Goal: Task Accomplishment & Management: Complete application form

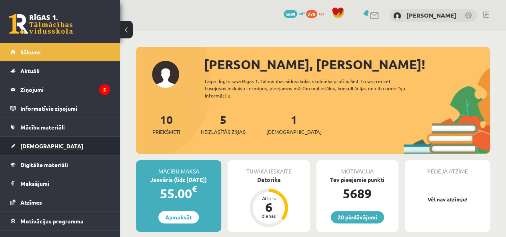
click at [49, 148] on link "[DEMOGRAPHIC_DATA]" at bounding box center [60, 146] width 100 height 18
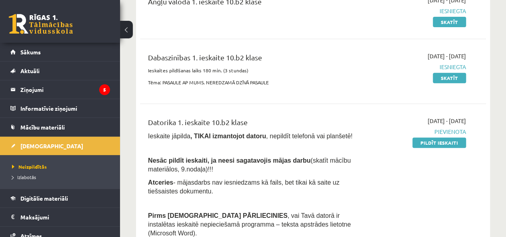
scroll to position [120, 0]
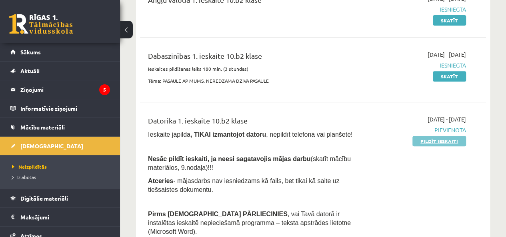
click at [455, 141] on link "Pildīt ieskaiti" at bounding box center [439, 141] width 54 height 10
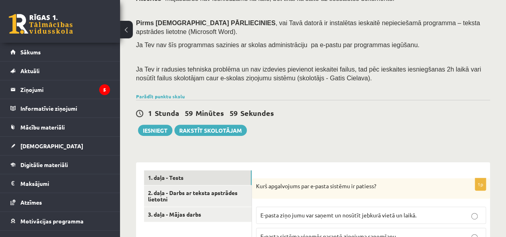
scroll to position [120, 0]
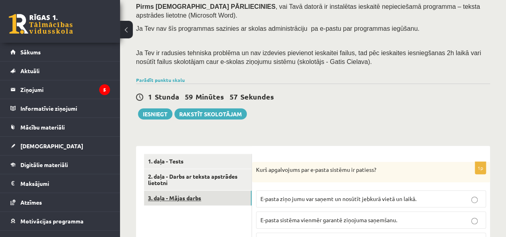
click at [224, 200] on link "3. daļa - Mājas darbs" at bounding box center [198, 198] width 108 height 15
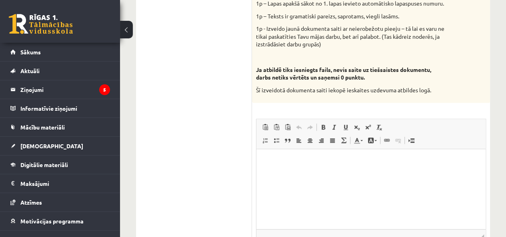
scroll to position [577, 0]
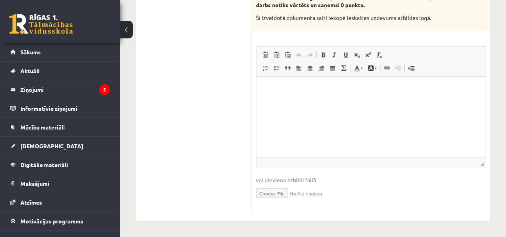
click at [275, 200] on input "file" at bounding box center [371, 192] width 230 height 16
click at [321, 92] on p "Rich Text Editor, wiswyg-editor-user-answer-47024779165820" at bounding box center [370, 89] width 213 height 8
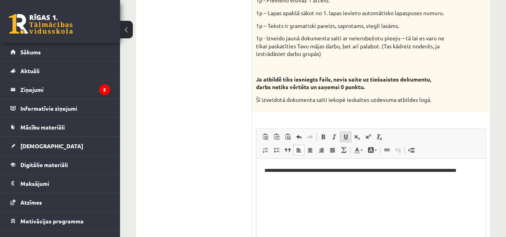
scroll to position [497, 0]
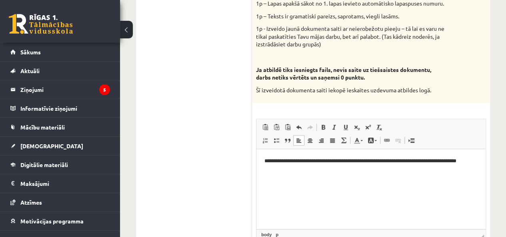
click at [328, 175] on html "**********" at bounding box center [370, 165] width 229 height 33
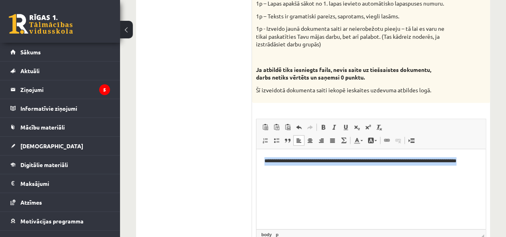
drag, startPoint x: 322, startPoint y: 172, endPoint x: 509, endPoint y: 317, distance: 237.1
click at [256, 160] on html "**********" at bounding box center [370, 165] width 229 height 33
copy p "**********"
click at [321, 182] on html "**********" at bounding box center [370, 165] width 229 height 33
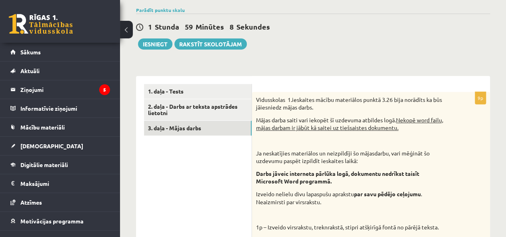
scroll to position [178, 0]
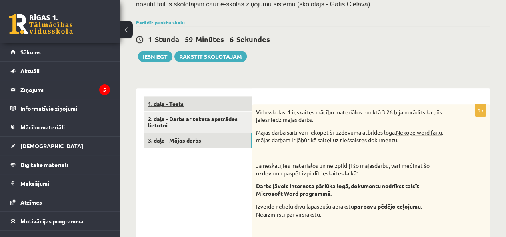
click at [185, 109] on link "1. daļa - Tests" at bounding box center [198, 103] width 108 height 15
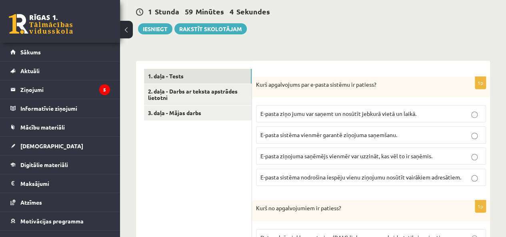
scroll to position [218, 0]
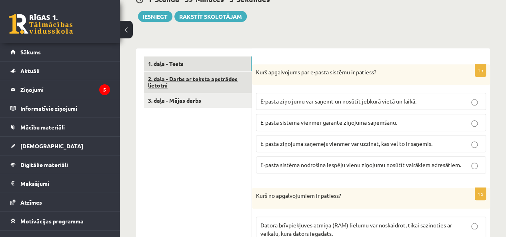
click at [181, 76] on link "2. daļa - Darbs ar teksta apstrādes lietotni" at bounding box center [198, 83] width 108 height 22
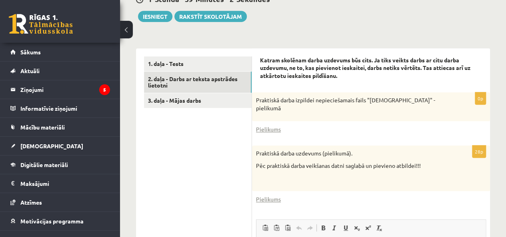
scroll to position [0, 0]
click at [199, 106] on link "3. daļa - Mājas darbs" at bounding box center [198, 100] width 108 height 15
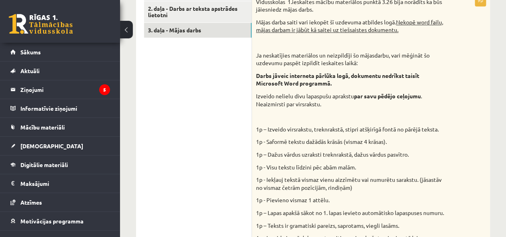
scroll to position [218, 0]
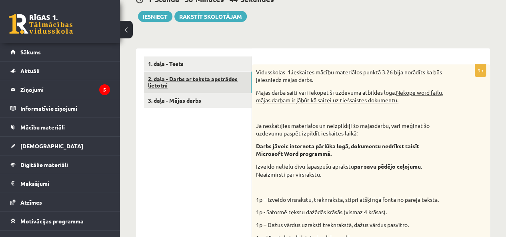
click at [208, 82] on link "2. daļa - Darbs ar teksta apstrādes lietotni" at bounding box center [198, 83] width 108 height 22
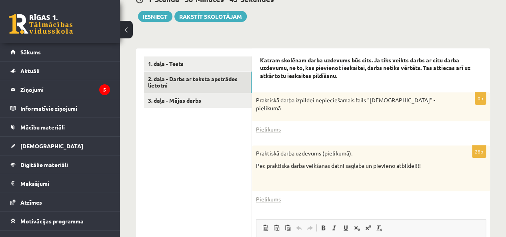
scroll to position [0, 0]
click at [205, 60] on link "1. daļa - Tests" at bounding box center [198, 63] width 108 height 15
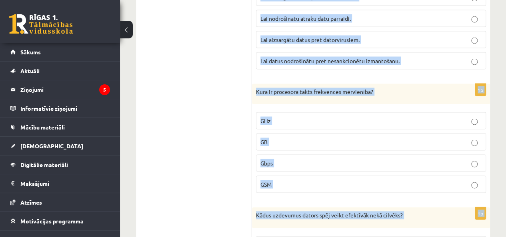
scroll to position [2360, 0]
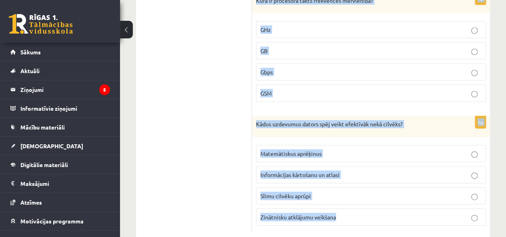
drag, startPoint x: 257, startPoint y: 168, endPoint x: 407, endPoint y: 189, distance: 151.8
copy form "Lore ipsumdolors ame c-adipi elitsed do eiusmod? T-incid utla etdo mag aliqua e…"
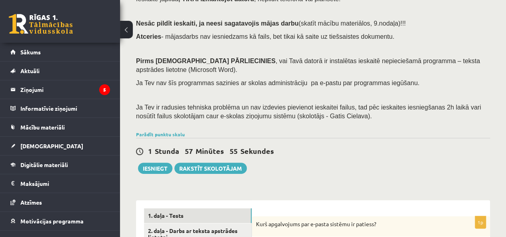
scroll to position [200, 0]
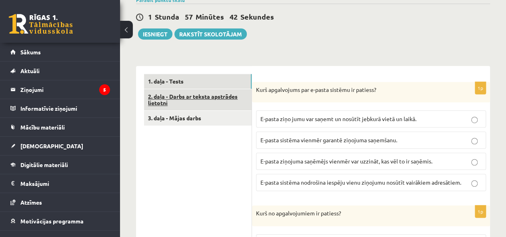
click at [210, 104] on link "2. daļa - Darbs ar teksta apstrādes lietotni" at bounding box center [198, 100] width 108 height 22
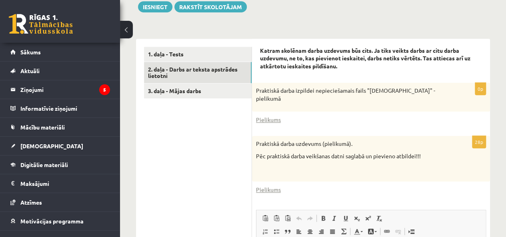
scroll to position [240, 0]
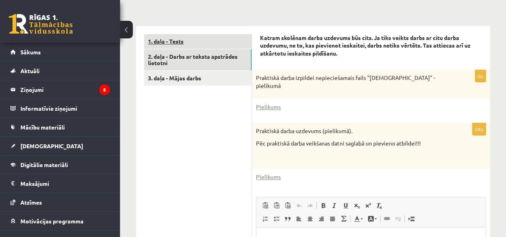
click at [200, 35] on link "1. daļa - Tests" at bounding box center [198, 41] width 108 height 15
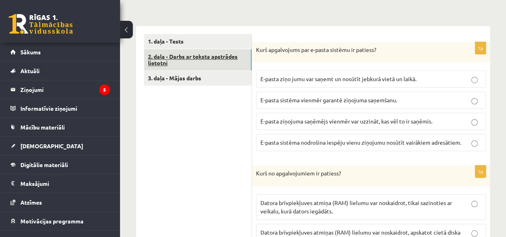
click at [222, 59] on link "2. daļa - Darbs ar teksta apstrādes lietotni" at bounding box center [198, 60] width 108 height 22
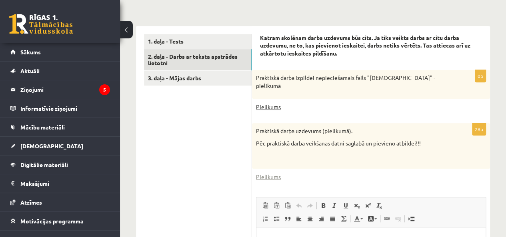
click at [276, 103] on link "Pielikums" at bounding box center [268, 107] width 25 height 8
click at [262, 176] on link "Pielikums" at bounding box center [268, 177] width 25 height 8
click at [272, 175] on link "Pielikums" at bounding box center [268, 177] width 25 height 8
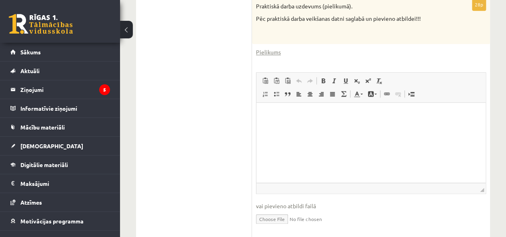
scroll to position [390, 0]
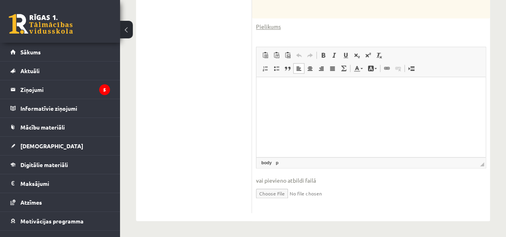
click at [303, 102] on html at bounding box center [370, 89] width 229 height 24
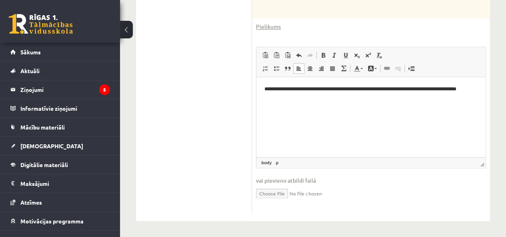
click at [234, 95] on ul "1. daļa - Tests 2. daļa - Darbs ar teksta apstrādes lietotni 3. daļa - Mājas da…" at bounding box center [198, 49] width 108 height 330
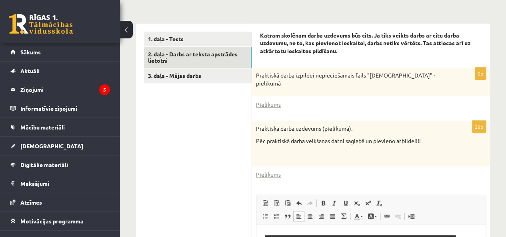
scroll to position [230, 0]
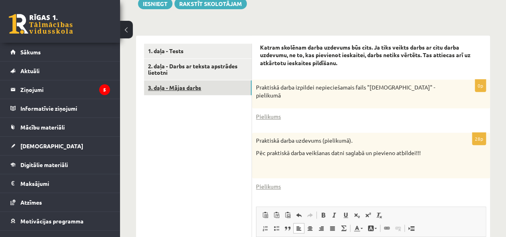
click at [195, 86] on link "3. daļa - Mājas darbs" at bounding box center [198, 87] width 108 height 15
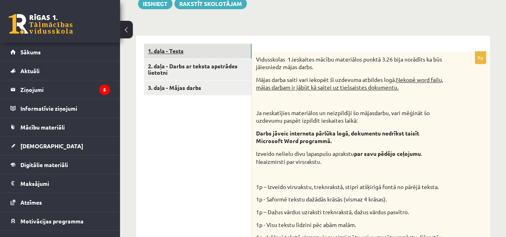
click at [195, 44] on link "1. daļa - Tests" at bounding box center [198, 51] width 108 height 15
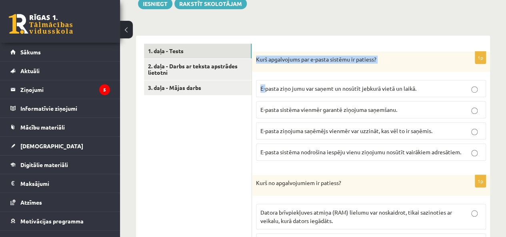
drag, startPoint x: 254, startPoint y: 55, endPoint x: 266, endPoint y: 73, distance: 21.8
click at [266, 73] on div "1p Kurš apgalvojums par e-pasta sistēmu ir patiess? E-pasta ziņo jumu var saņem…" at bounding box center [371, 110] width 238 height 116
click at [273, 70] on div "Kurš apgalvojums par e-pasta sistēmu ir patiess?" at bounding box center [371, 62] width 238 height 21
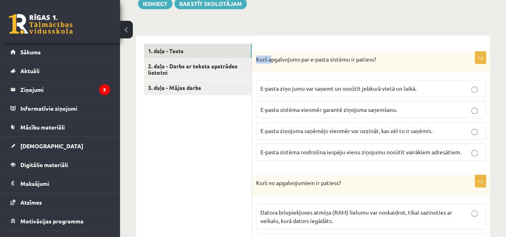
click at [273, 69] on div "Kurš apgalvojums par e-pasta sistēmu ir patiess?" at bounding box center [371, 62] width 238 height 21
click at [273, 68] on div "Kurš apgalvojums par e-pasta sistēmu ir patiess?" at bounding box center [371, 62] width 238 height 21
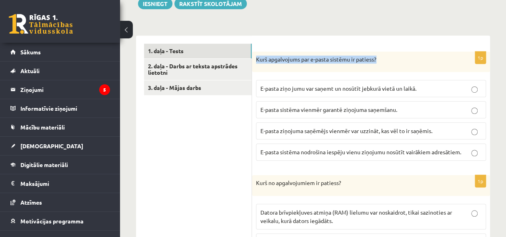
click at [391, 60] on p "Kurš apgalvojums par e-pasta sistēmu ir patiess?" at bounding box center [351, 60] width 190 height 8
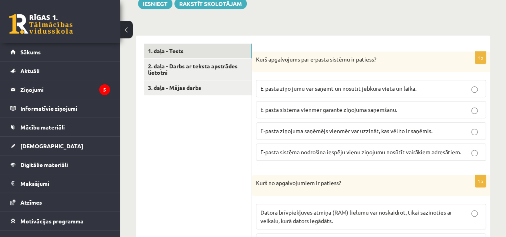
click at [351, 88] on span "E-pasta ziņo jumu var saņemt un nosūtīt jebkurā vietā un laikā." at bounding box center [338, 88] width 156 height 7
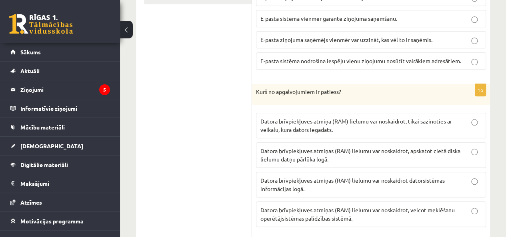
scroll to position [390, 0]
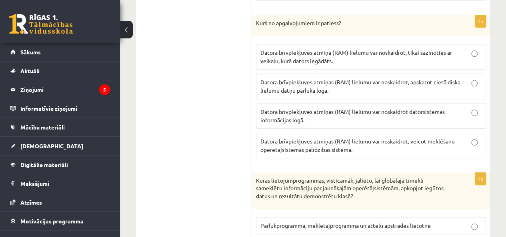
click at [307, 116] on p "Datora brīvpiekļuves atmiņas (RAM) lielumu var noskaidrot datorsistēmas informā…" at bounding box center [370, 116] width 221 height 17
click at [307, 118] on p "Datora brīvpiekļuves atmiņas (RAM) lielumu var noskaidrot datorsistēmas informā…" at bounding box center [370, 116] width 221 height 17
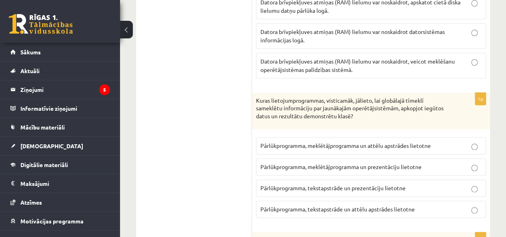
scroll to position [510, 0]
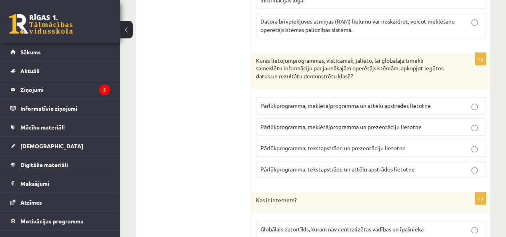
click at [333, 149] on label "Pārlūkprogramma, tekstapstrāde un prezentāciju lietotne" at bounding box center [371, 148] width 230 height 17
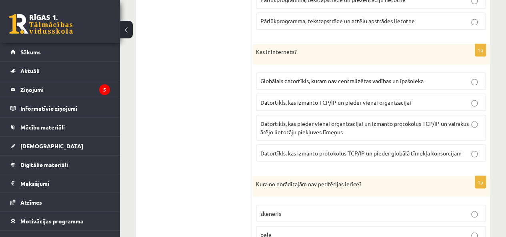
scroll to position [670, 0]
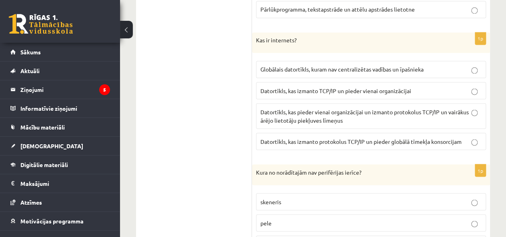
click at [273, 115] on span "Datortīkls, kas pieder vienai organizācijai un izmanto protokolus TCP/IP un vai…" at bounding box center [364, 116] width 208 height 16
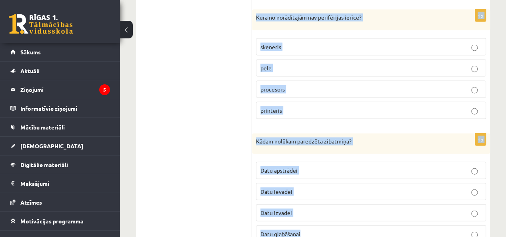
scroll to position [910, 0]
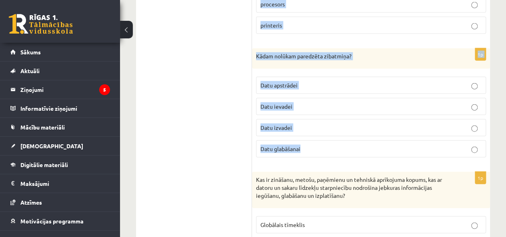
drag, startPoint x: 256, startPoint y: 74, endPoint x: 331, endPoint y: 149, distance: 106.0
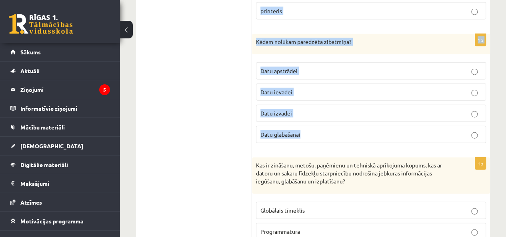
scroll to position [950, 0]
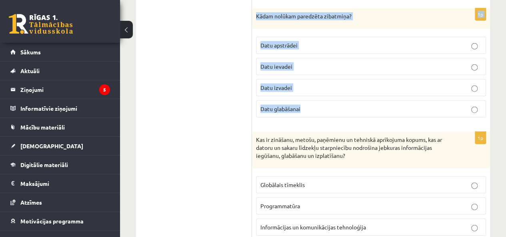
drag, startPoint x: 257, startPoint y: 38, endPoint x: 322, endPoint y: 112, distance: 98.6
copy form "Kas ir internets? Globālais datortīkls, kuram nav centralizētas vadības un īpaš…"
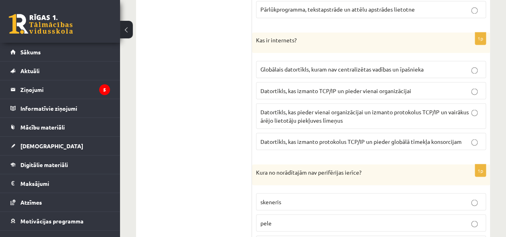
scroll to position [710, 0]
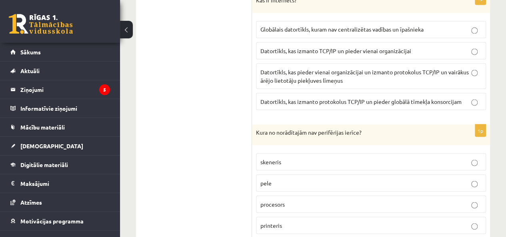
click at [272, 26] on span "Globālais datortīkls, kuram nav centralizētas vadības un īpašnieka" at bounding box center [341, 29] width 163 height 7
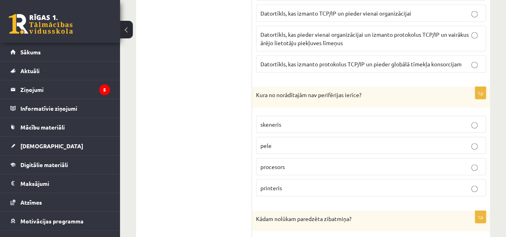
scroll to position [790, 0]
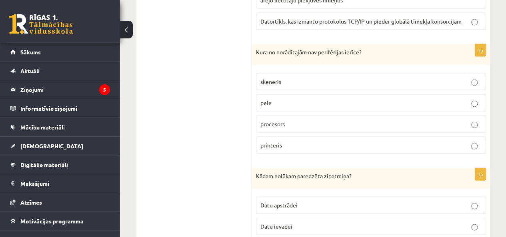
click at [282, 120] on span "procesors" at bounding box center [272, 123] width 24 height 7
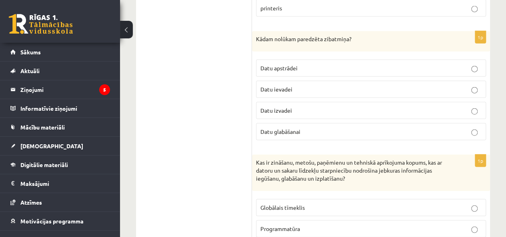
scroll to position [910, 0]
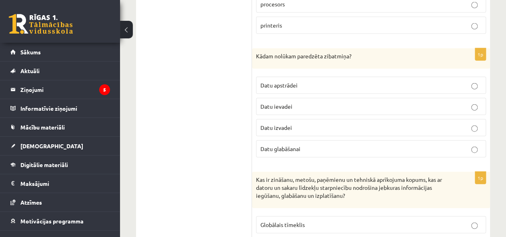
click at [287, 145] on span "Datu glabāšanai" at bounding box center [280, 148] width 40 height 7
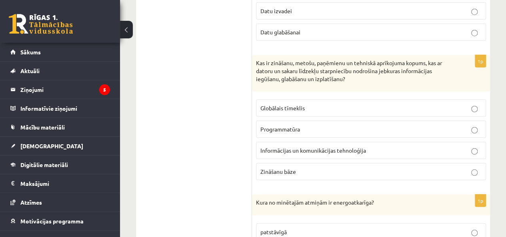
scroll to position [1030, 0]
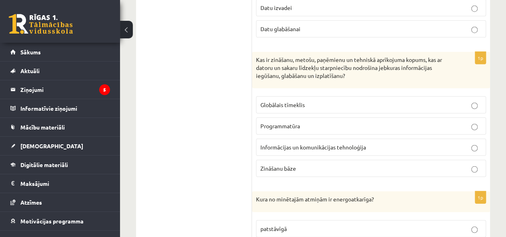
click at [281, 144] on span "Informācijas un komunikācijas tehnoloģija" at bounding box center [313, 147] width 106 height 7
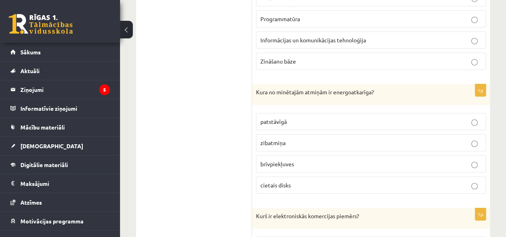
scroll to position [1150, 0]
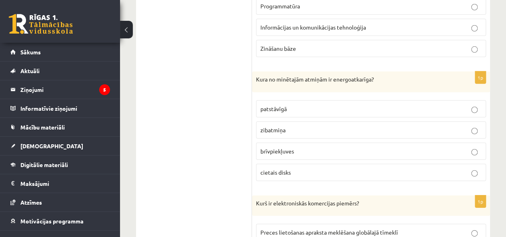
click at [274, 105] on span "patstāvīgā" at bounding box center [273, 108] width 26 height 7
click at [272, 126] on span "zibatmiņa" at bounding box center [272, 129] width 25 height 7
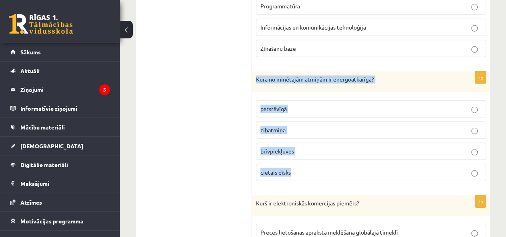
drag, startPoint x: 256, startPoint y: 68, endPoint x: 303, endPoint y: 169, distance: 110.9
click at [303, 169] on div "1p Kura no minētajām atmiņām ir energoatkarīga? patstāvīgā zibatmiņa brīvpiekļu…" at bounding box center [371, 130] width 238 height 116
copy div "Kura no minētajām atmiņām ir energoatkarīga? patstāvīgā zibatmiņa brīvpiekļuves…"
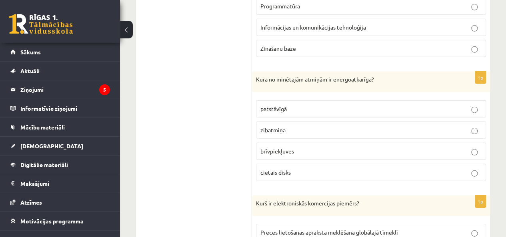
click at [288, 148] on span "brīvpiekļuves" at bounding box center [277, 151] width 34 height 7
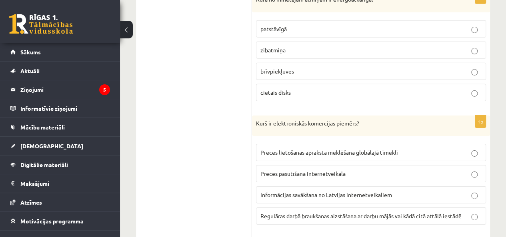
scroll to position [1270, 0]
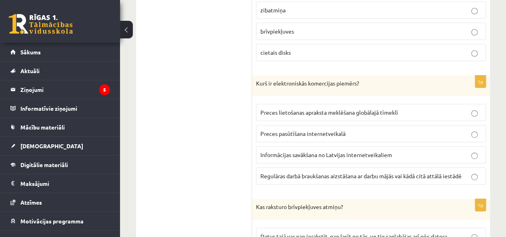
click at [274, 168] on label "Regulāras darbā braukšanas aizstāšana ar darbu mājās vai kādā citā attālā iestā…" at bounding box center [371, 176] width 230 height 17
click at [315, 130] on span "Preces pasūtīšana internetveikalā" at bounding box center [302, 133] width 85 height 7
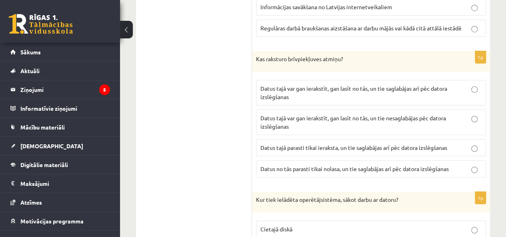
scroll to position [1430, 0]
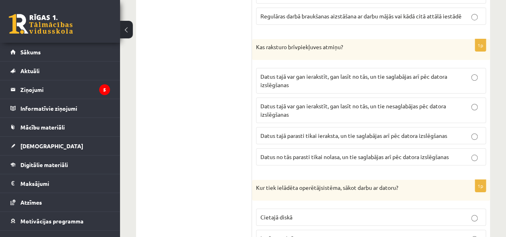
click at [312, 98] on label "Datus tajā var gan ierakstīt, gan lasīt no tās, un tie nesaglabājas pēc datora …" at bounding box center [371, 111] width 230 height 26
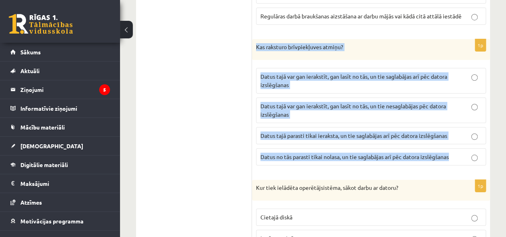
drag, startPoint x: 256, startPoint y: 38, endPoint x: 458, endPoint y: 143, distance: 228.2
click at [458, 143] on div "1p Kas raksturo brīvpiekļuves atmiņu? Datus tajā var gan ierakstīt, gan lasīt n…" at bounding box center [371, 105] width 238 height 133
copy div "Kas raksturo brīvpiekļuves atmiņu? Datus tajā var gan ierakstīt, gan lasīt no t…"
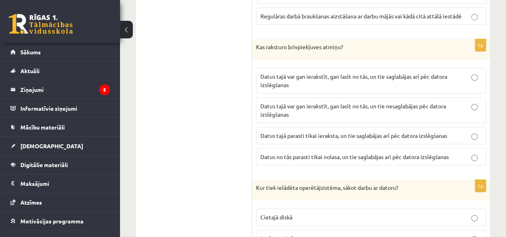
click at [198, 122] on ul "1. daļa - Tests 2. daļa - Darbs ar teksta apstrādes lietotni 3. daļa - Mājas da…" at bounding box center [198, 3] width 108 height 2318
click at [301, 102] on p "Datus tajā var gan ierakstīt, gan lasīt no tās, un tie nesaglabājas pēc datora …" at bounding box center [370, 110] width 221 height 17
click at [298, 73] on span "Datus tajā var gan ierakstīt, gan lasīt no tās, un tie saglabājas arī pēc dator…" at bounding box center [353, 81] width 187 height 16
click at [296, 103] on p "Datus tajā var gan ierakstīt, gan lasīt no tās, un tie nesaglabājas pēc datora …" at bounding box center [370, 110] width 221 height 17
click at [341, 73] on span "Datus tajā var gan ierakstīt, gan lasīt no tās, un tie saglabājas arī pēc dator…" at bounding box center [353, 81] width 187 height 16
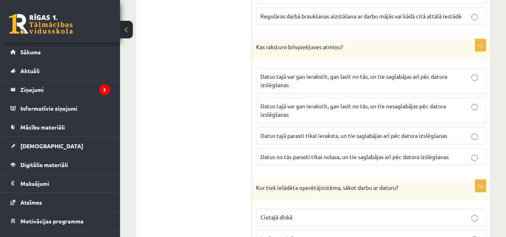
click at [361, 102] on p "Datus tajā var gan ierakstīt, gan lasīt no tās, un tie nesaglabājas pēc datora …" at bounding box center [370, 110] width 221 height 17
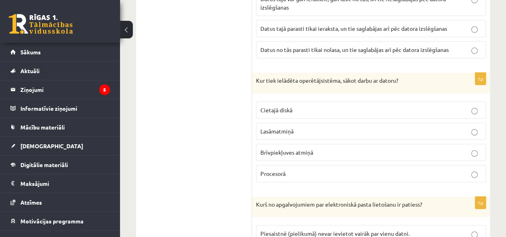
scroll to position [1550, 0]
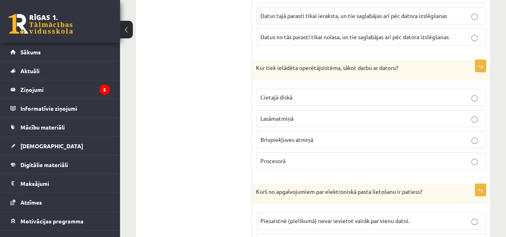
click at [291, 115] on span "Lasāmatmiņā" at bounding box center [276, 118] width 33 height 7
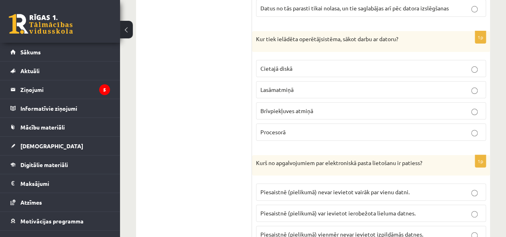
scroll to position [1590, 0]
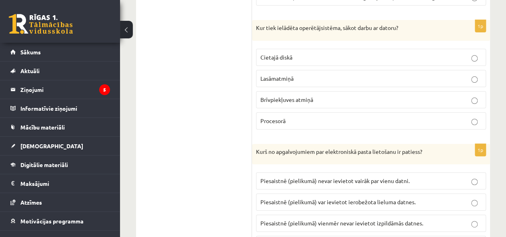
click at [276, 54] on span "Cietajā diskā" at bounding box center [276, 57] width 32 height 7
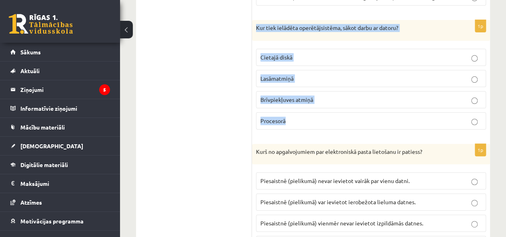
drag, startPoint x: 254, startPoint y: 13, endPoint x: 307, endPoint y: 117, distance: 116.8
click at [307, 117] on div "1p Kur tiek ielādēta operētājsistēma, sākot darbu ar datoru? Cietajā diskā [GEO…" at bounding box center [371, 78] width 238 height 116
copy div "Kur tiek ielādēta operētājsistēma, sākot darbu ar datoru? Cietajā diskā Lasāmat…"
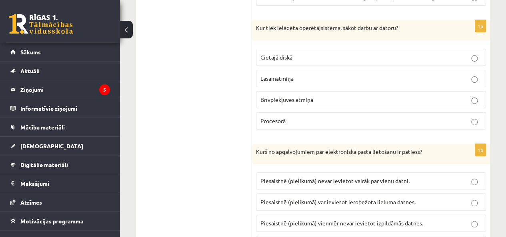
drag, startPoint x: 204, startPoint y: 70, endPoint x: 224, endPoint y: 10, distance: 63.2
click at [281, 96] on span "Brīvpiekļuves atmiņā" at bounding box center [286, 99] width 53 height 7
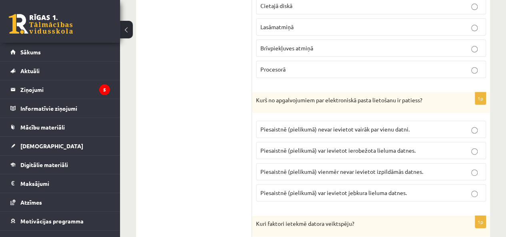
scroll to position [1710, 0]
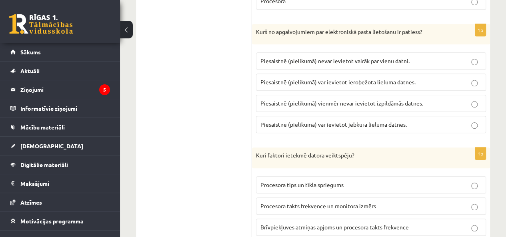
click at [335, 78] on p "Piesaistnē (pielikumā) var ievietot ierobežota lieluma datnes." at bounding box center [370, 82] width 221 height 8
click at [342, 121] on span "Piesaistnē (pielikumā) var ievietot jebkura lieluma datnes." at bounding box center [333, 124] width 146 height 7
click at [331, 78] on span "Piesaistnē (pielikumā) var ievietot ierobežota lieluma datnes." at bounding box center [337, 81] width 155 height 7
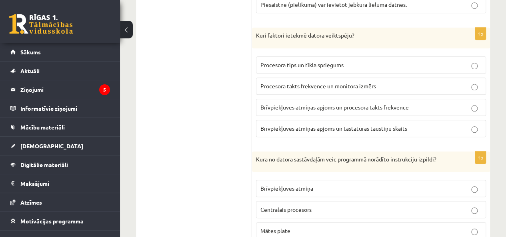
click at [317, 104] on span "Brīvpiekļuves atmiņas apjoms un procesora takts frekvence" at bounding box center [334, 107] width 148 height 7
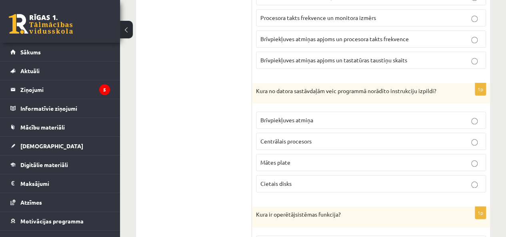
scroll to position [1910, 0]
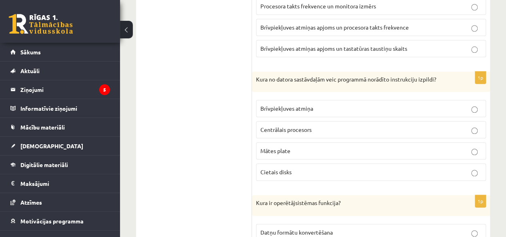
click at [263, 126] on span "Centrālais procesors" at bounding box center [285, 129] width 51 height 7
click at [269, 147] on span "Mātes plate" at bounding box center [275, 150] width 30 height 7
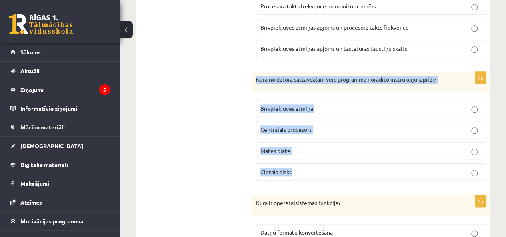
drag, startPoint x: 255, startPoint y: 67, endPoint x: 294, endPoint y: 160, distance: 100.9
click at [294, 160] on div "1p Kura no datora sastāvdaļām veic programmā norādīto instrukciju izpildi? Brīv…" at bounding box center [371, 130] width 238 height 116
copy div "Kura no datora sastāvdaļām veic programmā norādīto instrukciju izpildi? Brīvpie…"
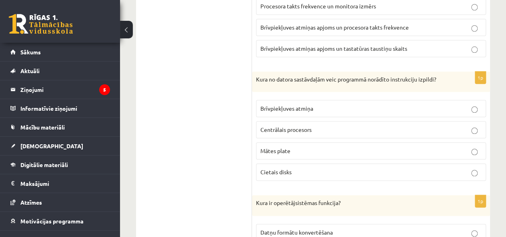
click at [265, 121] on label "Centrālais procesors" at bounding box center [371, 129] width 230 height 17
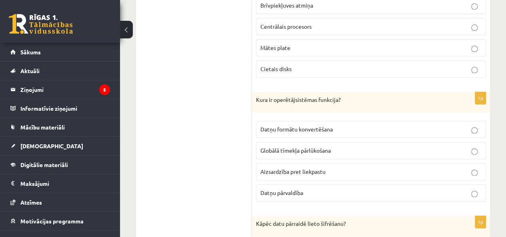
scroll to position [2070, 0]
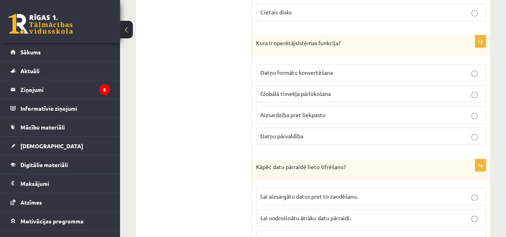
click at [262, 111] on span "Aizsardzība pret liekpastu" at bounding box center [292, 114] width 65 height 7
click at [283, 87] on label "Globālā tīmekļa pārlūkošana" at bounding box center [371, 93] width 230 height 17
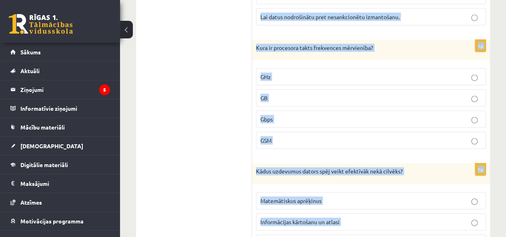
scroll to position [2360, 0]
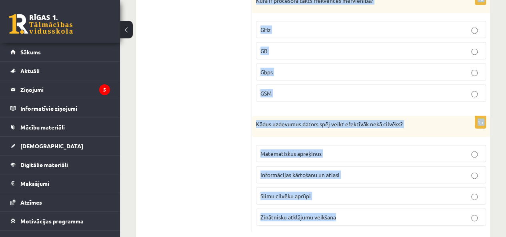
drag, startPoint x: 254, startPoint y: 26, endPoint x: 353, endPoint y: 202, distance: 201.8
copy form "Kura ir operētājsistēmas funkcija? Datņu formātu konvertēšana Globālā tīmekļa p…"
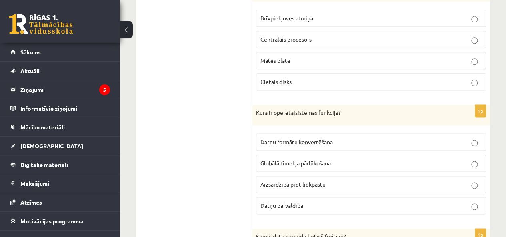
scroll to position [2080, 0]
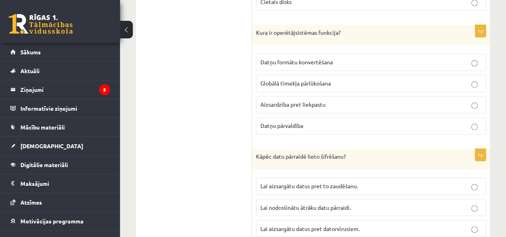
click at [269, 50] on fieldset "Datņu formātu konvertēšana Globālā tīmekļa pārlūkošana Aizsardzība pret liekpas…" at bounding box center [371, 93] width 230 height 87
click at [269, 58] on span "Datņu formātu konvertēšana" at bounding box center [296, 61] width 72 height 7
click at [297, 101] on span "Aizsardzība pret liekpastu" at bounding box center [292, 104] width 65 height 7
click at [292, 122] on span "Datņu pārvaldība" at bounding box center [281, 125] width 43 height 7
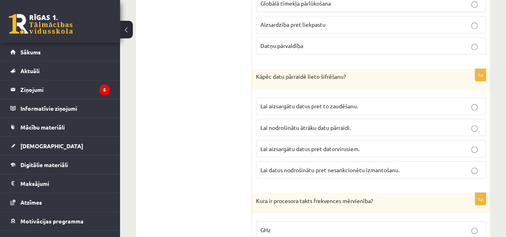
scroll to position [2200, 0]
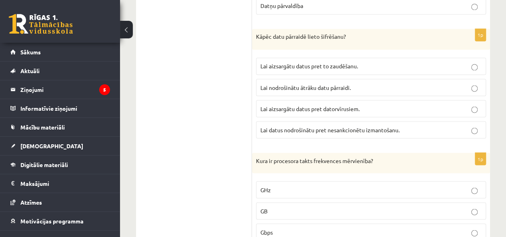
click at [301, 126] on span "Lai datus nodrošinātu pret nesankcionētu izmantošanu." at bounding box center [329, 129] width 139 height 7
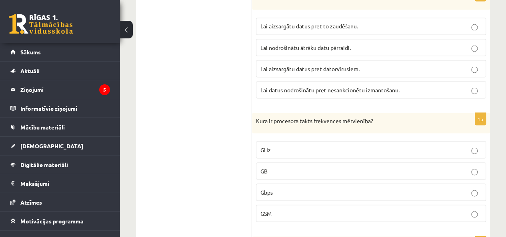
scroll to position [2280, 0]
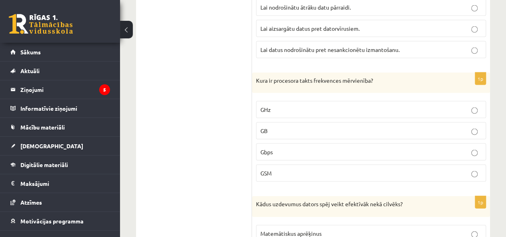
drag, startPoint x: 262, startPoint y: 101, endPoint x: 264, endPoint y: 96, distance: 5.6
click at [263, 101] on label "GHz" at bounding box center [371, 109] width 230 height 17
click at [265, 106] on span "GHz" at bounding box center [265, 109] width 10 height 7
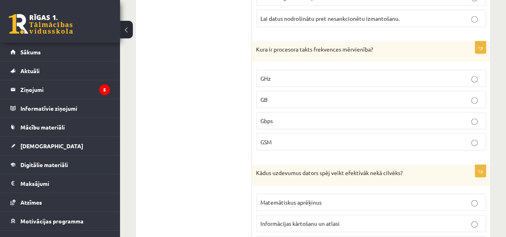
scroll to position [2360, 0]
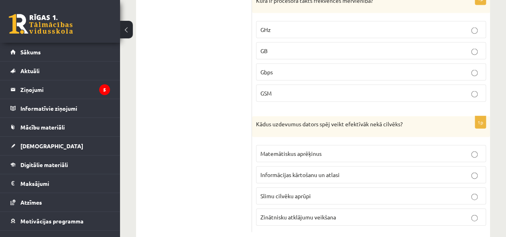
click at [271, 150] on span "Matemātiskus aprēķinus" at bounding box center [290, 153] width 61 height 7
click at [271, 171] on span "Informācijas kārtošanu un atlasi" at bounding box center [299, 174] width 79 height 7
click at [277, 120] on div "1p Kādus uzdevumus dators spēj veikt efektīvāk nekā cilvēks? Matemātiskus aprēķ…" at bounding box center [371, 174] width 238 height 116
click at [277, 150] on p "Matemātiskus aprēķinus" at bounding box center [370, 154] width 221 height 8
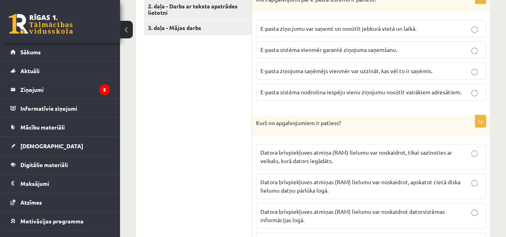
scroll to position [277, 0]
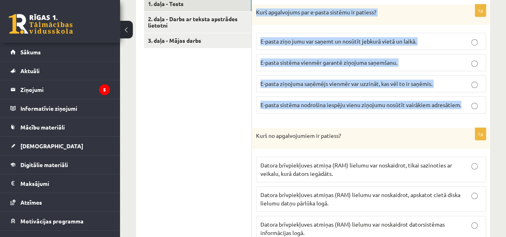
drag, startPoint x: 258, startPoint y: 12, endPoint x: 465, endPoint y: 101, distance: 225.7
click at [465, 101] on div "1p Kurš apgalvojums par e-pasta sistēmu ir patiess? E-pasta ziņo jumu var saņem…" at bounding box center [371, 62] width 238 height 116
copy div "Kurš apgalvojums par e-pasta sistēmu ir patiess? E-pasta ziņo jumu var saņemt u…"
click at [488, 90] on div "1p Kurš apgalvojums par e-pasta sistēmu ir patiess? E-pasta ziņo jumu var saņem…" at bounding box center [371, 62] width 238 height 116
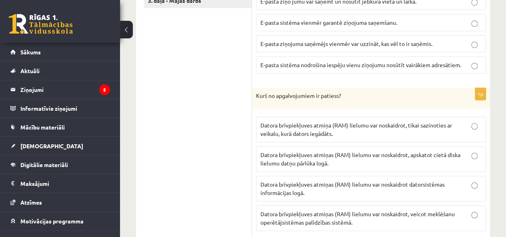
scroll to position [357, 0]
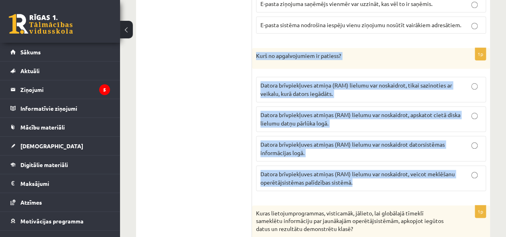
drag, startPoint x: 255, startPoint y: 53, endPoint x: 367, endPoint y: 182, distance: 170.6
click at [367, 182] on div "1p Kurš no apgalvojumiem ir patiess? Datora brīvpiekļuves atmiņa (RAM) lielumu …" at bounding box center [371, 123] width 238 height 150
copy div "Kurš no apgalvojumiem ir patiess? Datora brīvpiekļuves atmiņa (RAM) lielumu var…"
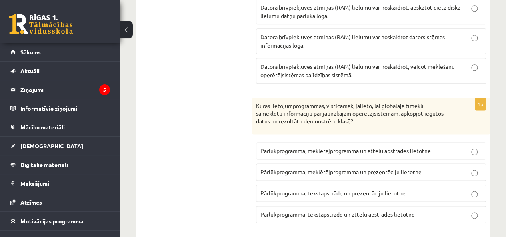
scroll to position [477, 0]
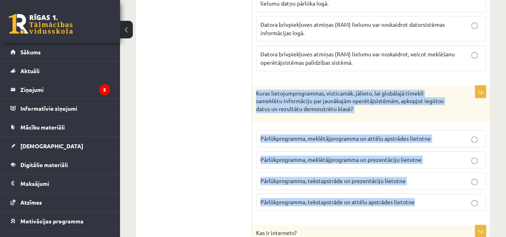
drag, startPoint x: 256, startPoint y: 91, endPoint x: 431, endPoint y: 206, distance: 209.6
click at [431, 206] on div "1p Kuras lietojumprogrammas, visticamāk, jālieto, lai globālajā tīmeklī sameklē…" at bounding box center [371, 152] width 238 height 132
click at [433, 110] on p "Kuras lietojumprogrammas, visticamāk, jālieto, lai globālajā tīmeklī sameklētu …" at bounding box center [351, 102] width 190 height 24
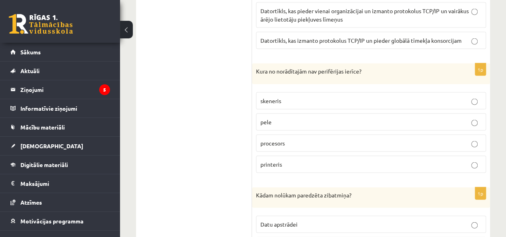
scroll to position [797, 0]
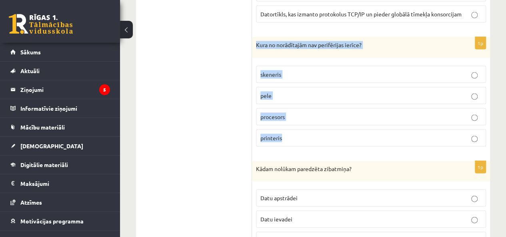
drag, startPoint x: 256, startPoint y: 42, endPoint x: 310, endPoint y: 126, distance: 99.6
click at [310, 126] on div "1p Kura no norādītajām nav perifērijas ierīce? skeneris pele procesors printeris" at bounding box center [371, 95] width 238 height 116
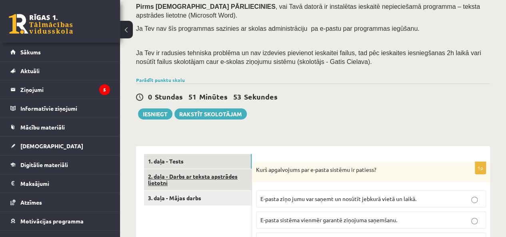
scroll to position [200, 0]
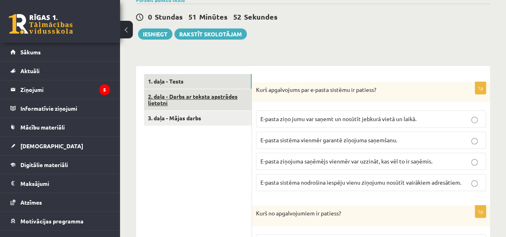
click at [161, 98] on link "2. daļa - Darbs ar teksta apstrādes lietotni" at bounding box center [198, 100] width 108 height 22
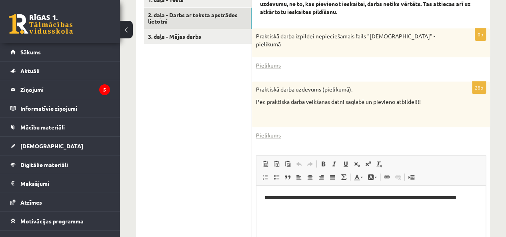
scroll to position [271, 0]
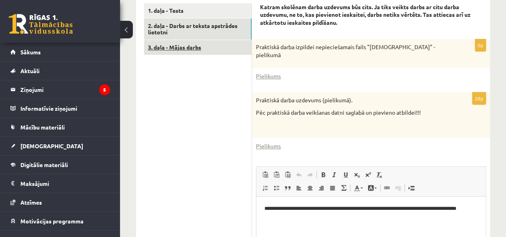
click at [184, 48] on link "3. daļa - Mājas darbs" at bounding box center [198, 47] width 108 height 15
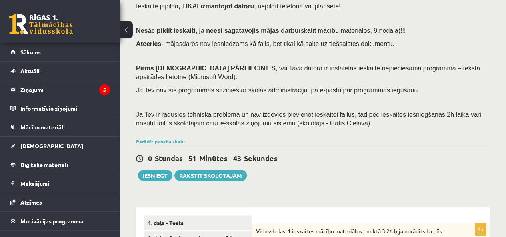
scroll to position [71, 0]
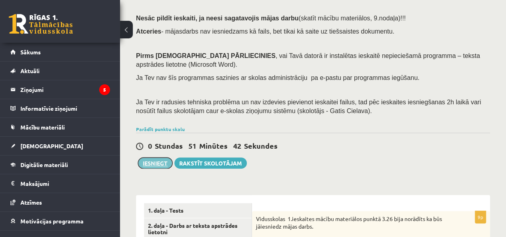
click at [153, 162] on button "Iesniegt" at bounding box center [155, 163] width 34 height 11
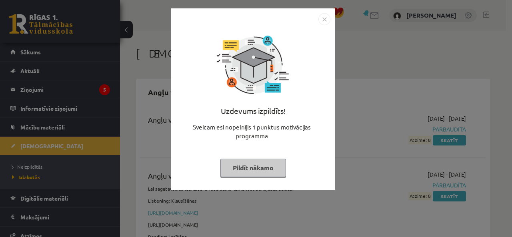
click at [237, 169] on button "Pildīt nākamo" at bounding box center [253, 168] width 66 height 18
